Goal: Find contact information: Find contact information

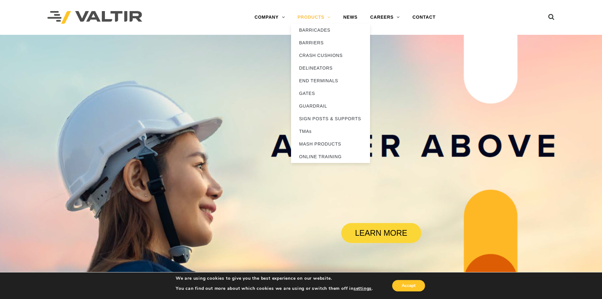
click at [302, 20] on link "PRODUCTS" at bounding box center [314, 17] width 46 height 13
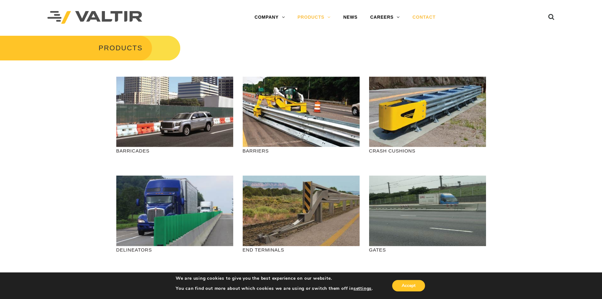
click at [417, 18] on link "CONTACT" at bounding box center [424, 17] width 36 height 13
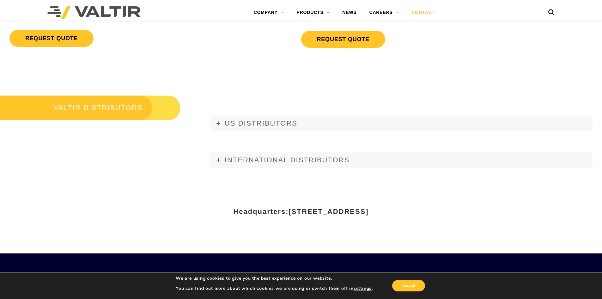
scroll to position [727, 0]
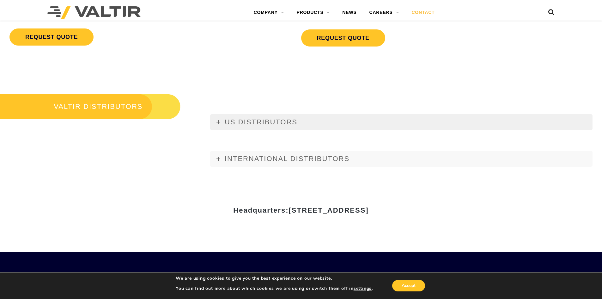
click at [219, 123] on icon at bounding box center [218, 122] width 4 height 4
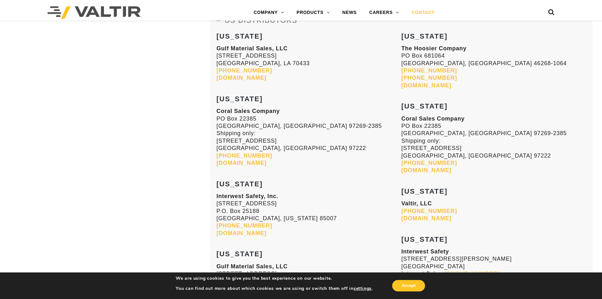
scroll to position [821, 0]
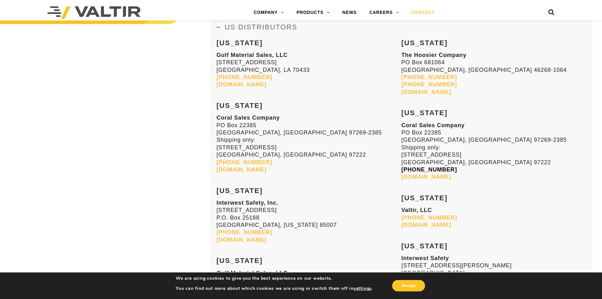
drag, startPoint x: 399, startPoint y: 170, endPoint x: 426, endPoint y: 168, distance: 26.6
click at [450, 170] on p "Coral Sales Company [GEOGRAPHIC_DATA]-2385 Shipping only: [STREET_ADDRESS] [GEO…" at bounding box center [493, 151] width 185 height 59
drag, startPoint x: 436, startPoint y: 173, endPoint x: 400, endPoint y: 171, distance: 35.8
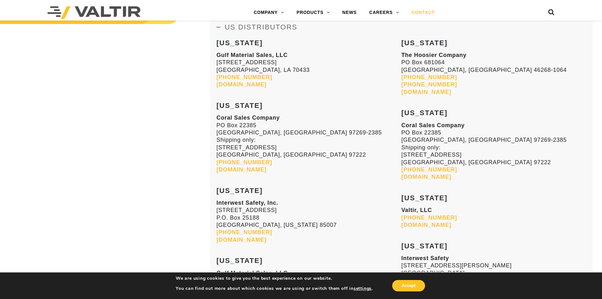
drag, startPoint x: 405, startPoint y: 168, endPoint x: 392, endPoint y: 185, distance: 21.2
click at [392, 185] on h3 "ARIZONA" at bounding box center [308, 186] width 185 height 15
click at [403, 168] on link "800-538-7245" at bounding box center [429, 169] width 56 height 6
drag, startPoint x: 391, startPoint y: 170, endPoint x: 439, endPoint y: 171, distance: 48.3
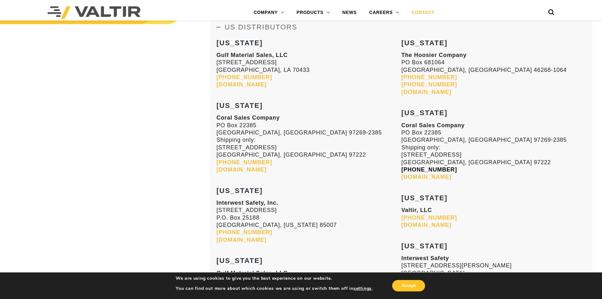
click at [442, 169] on p "Coral Sales Company PO Box 22385 Portland, OR 97269-2385 Shipping only: 9838 SE…" at bounding box center [493, 151] width 185 height 59
click at [444, 169] on p "Coral Sales Company PO Box 22385 Portland, OR 97269-2385 Shipping only: 9838 SE…" at bounding box center [493, 151] width 185 height 59
click at [460, 172] on p "Coral Sales Company PO Box 22385 Portland, OR 97269-2385 Shipping only: 9838 SE…" at bounding box center [493, 151] width 185 height 59
drag, startPoint x: 454, startPoint y: 172, endPoint x: 401, endPoint y: 170, distance: 52.5
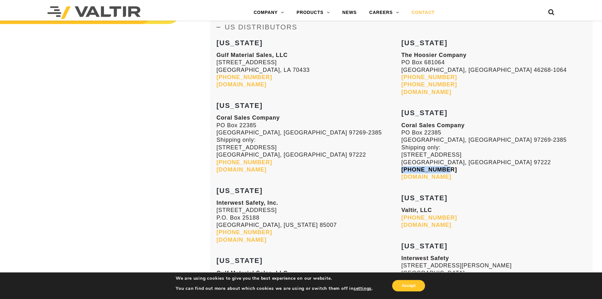
click at [401, 170] on p "Coral Sales Company PO Box 22385 Portland, OR 97269-2385 Shipping only: 9838 SE…" at bounding box center [493, 151] width 185 height 59
copy link "800-538-7245"
click at [502, 140] on p "Coral Sales Company PO Box 22385 Portland, OR 97269-2385 Shipping only: 9838 SE…" at bounding box center [493, 151] width 185 height 59
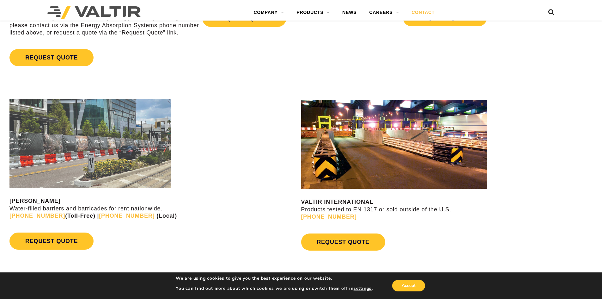
scroll to position [537, 0]
